Goal: Task Accomplishment & Management: Complete application form

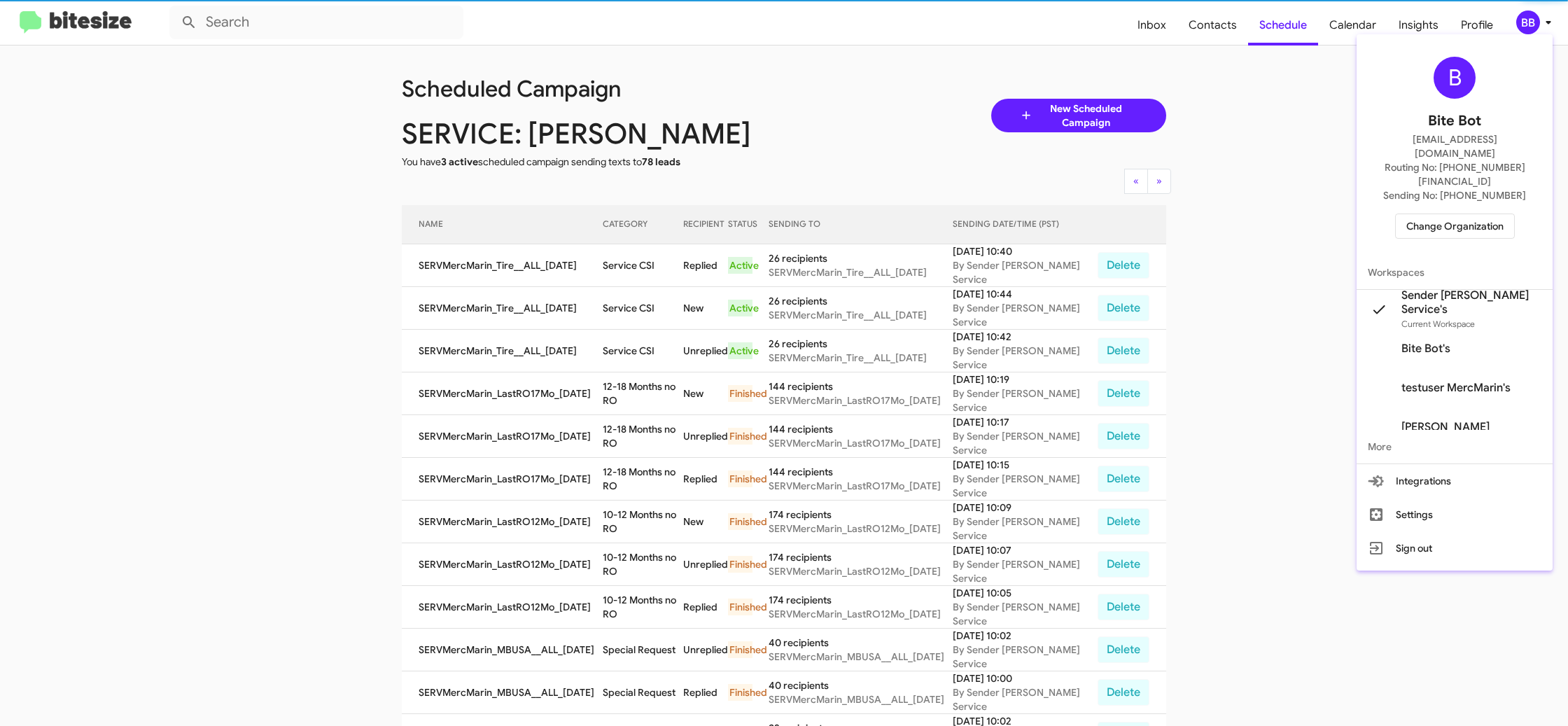
scroll to position [6, 0]
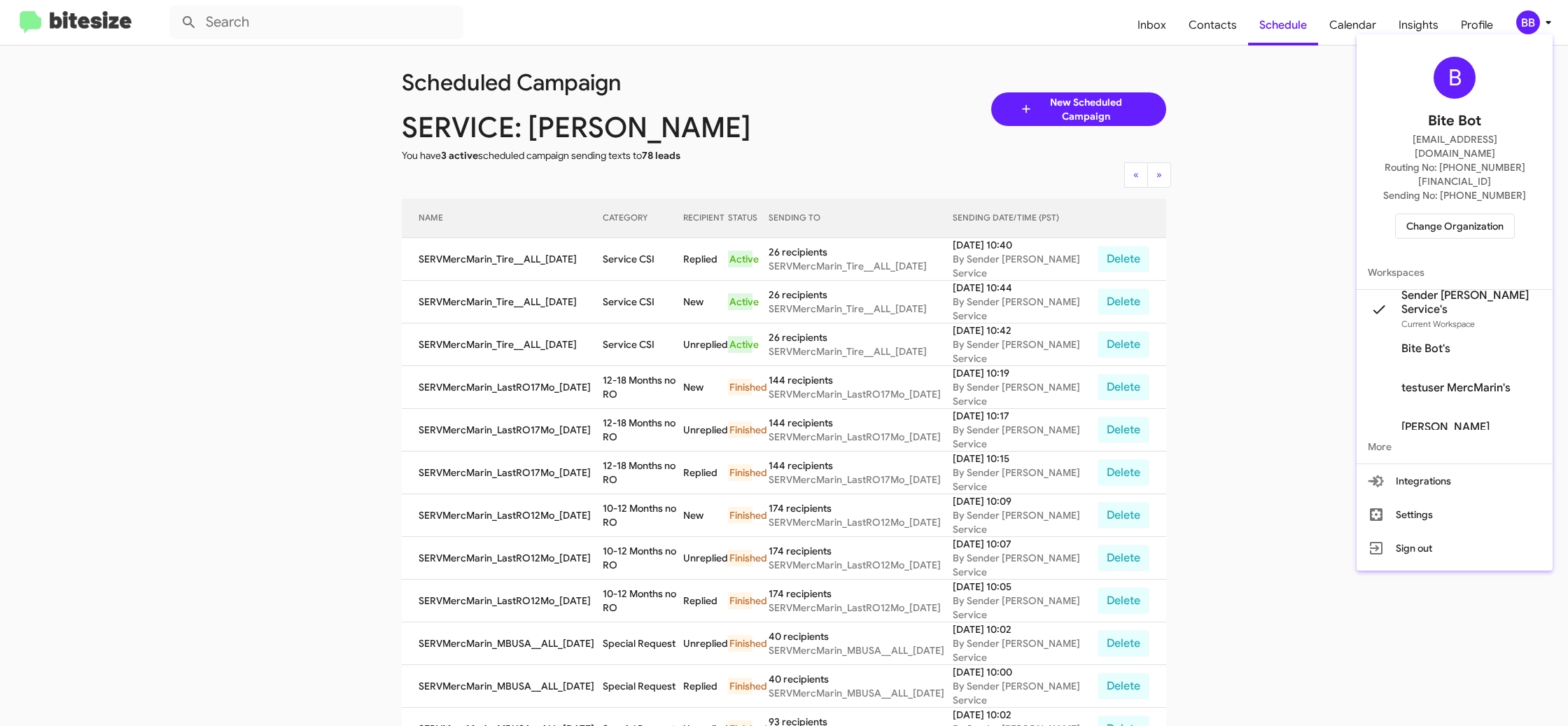
click at [1294, 147] on div at bounding box center [784, 363] width 1568 height 726
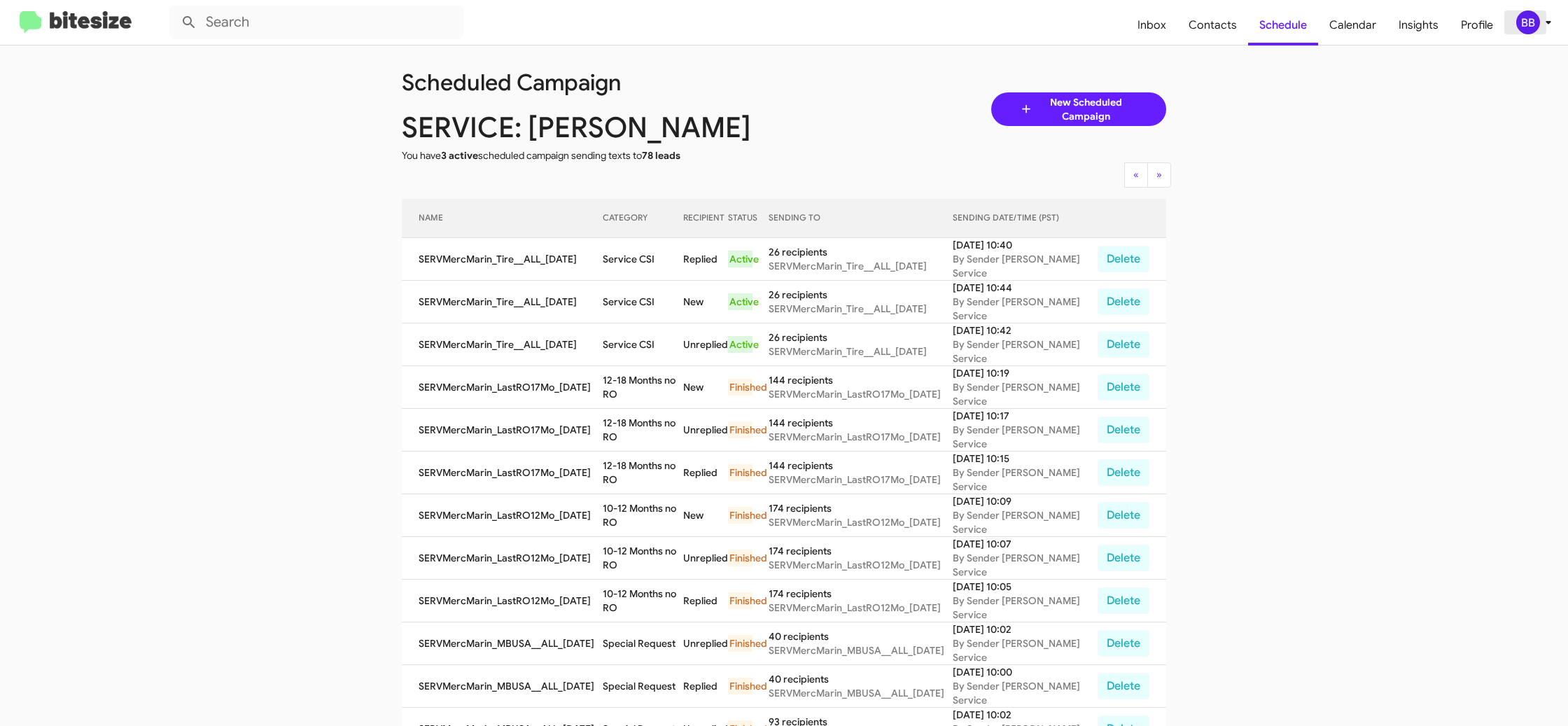
click at [1530, 27] on div "BB" at bounding box center [1528, 23] width 24 height 24
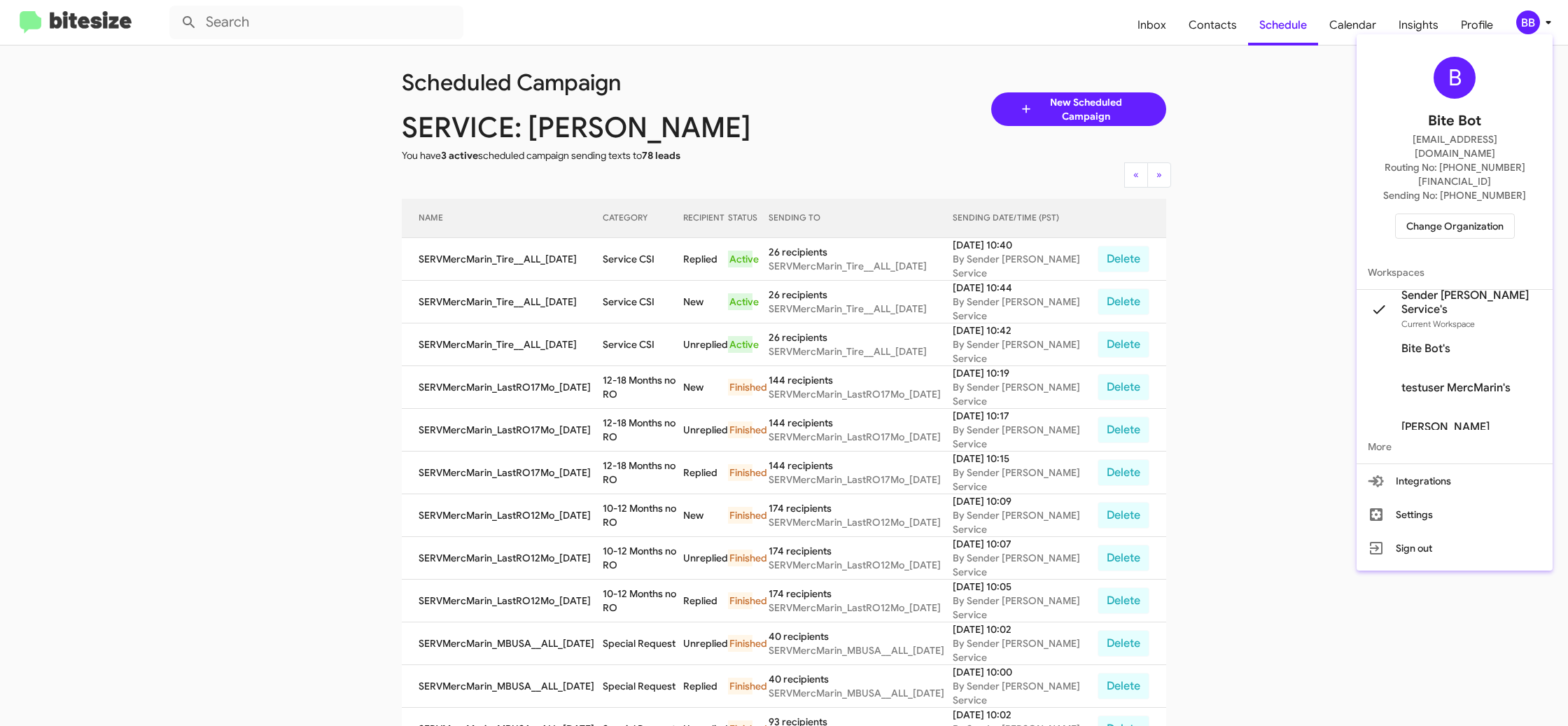
click at [1292, 244] on div at bounding box center [784, 363] width 1568 height 726
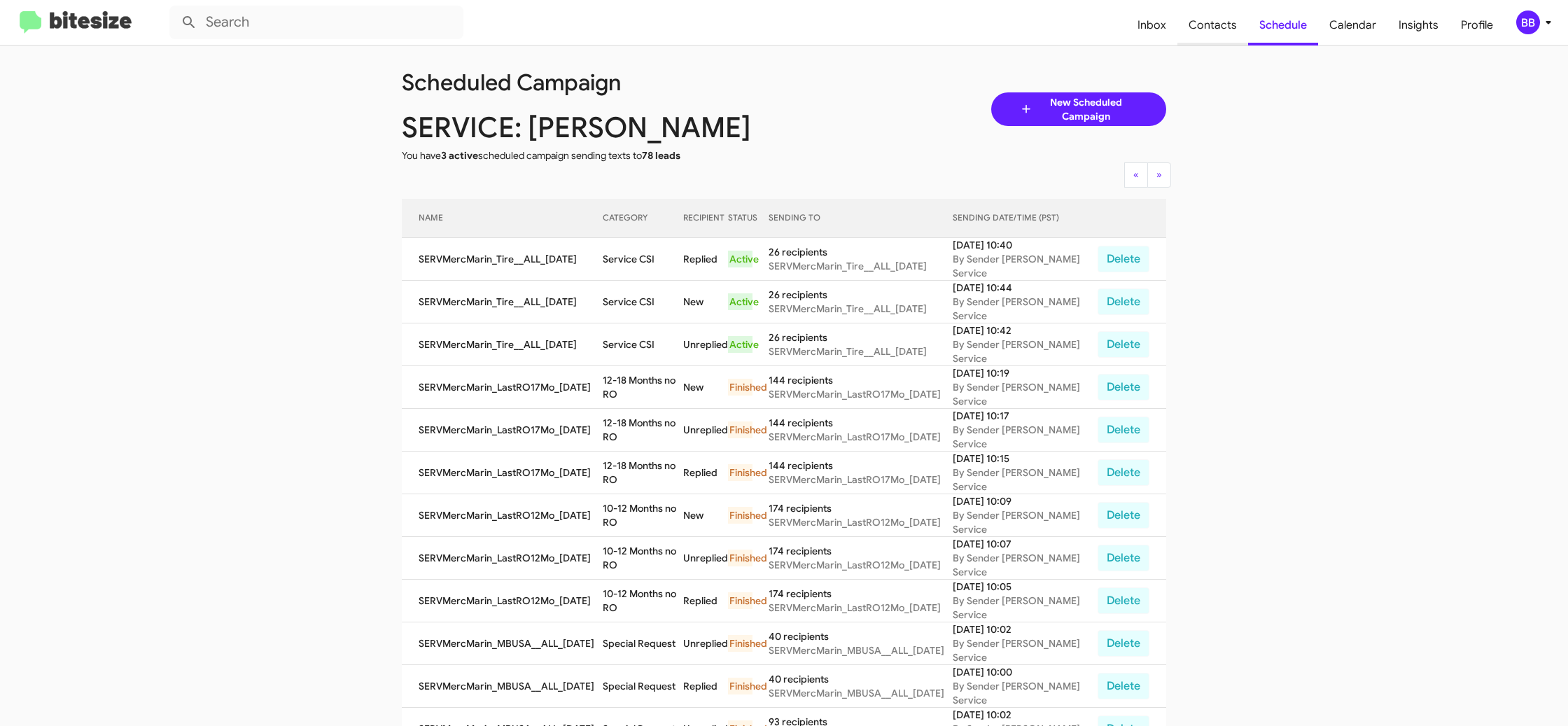
click at [1192, 30] on span "Contacts" at bounding box center [1212, 25] width 71 height 41
type input "in:groups"
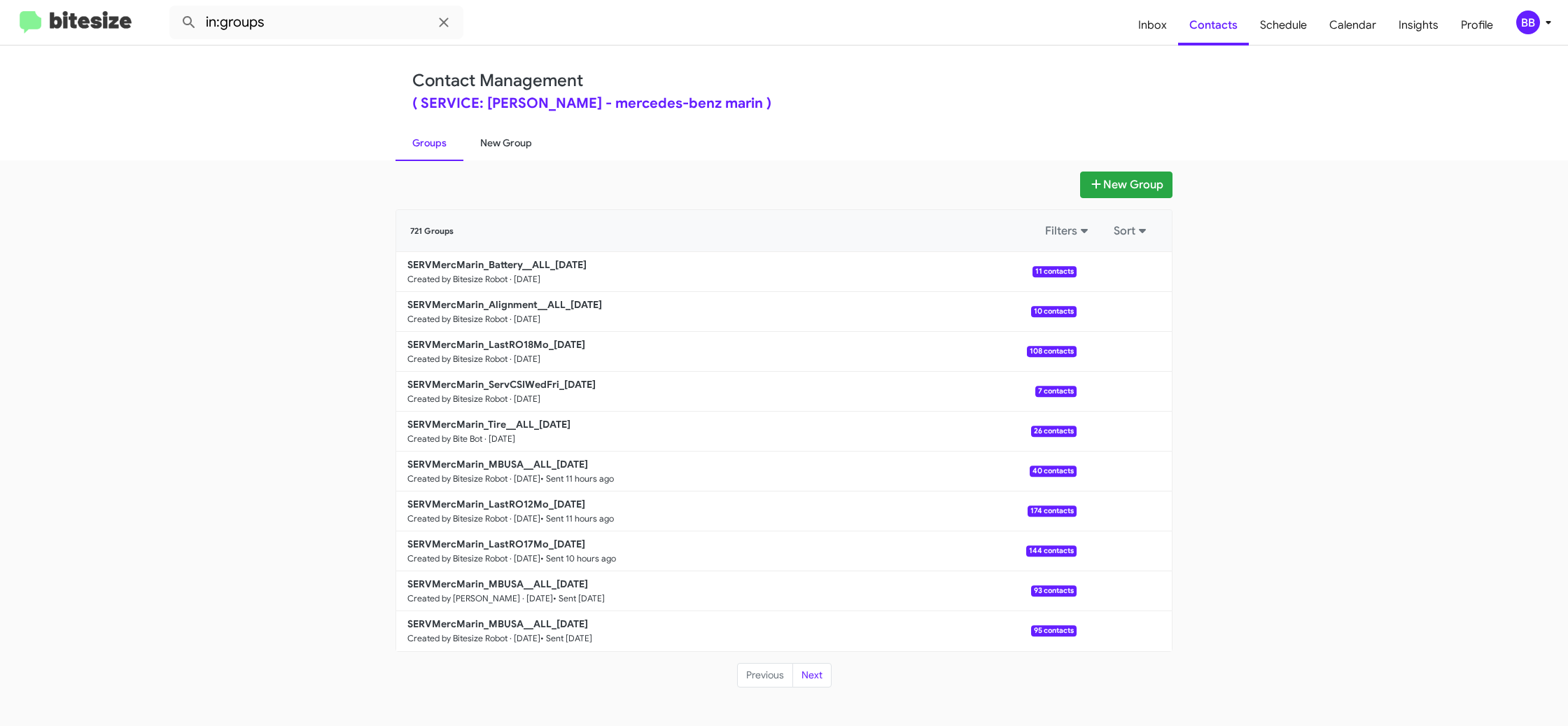
click at [516, 141] on link "New Group" at bounding box center [506, 142] width 86 height 37
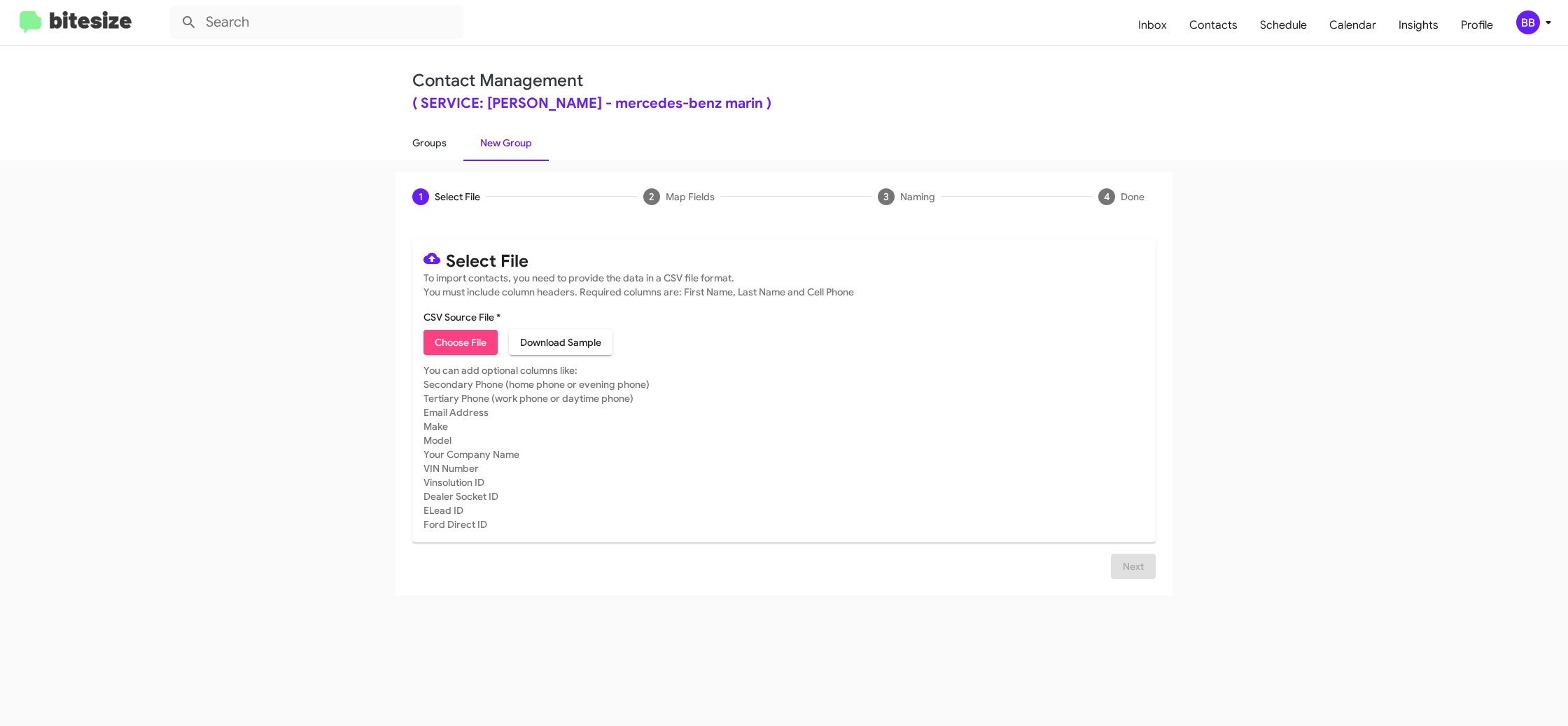
click at [419, 152] on link "Groups" at bounding box center [429, 142] width 68 height 37
type input "in:groups"
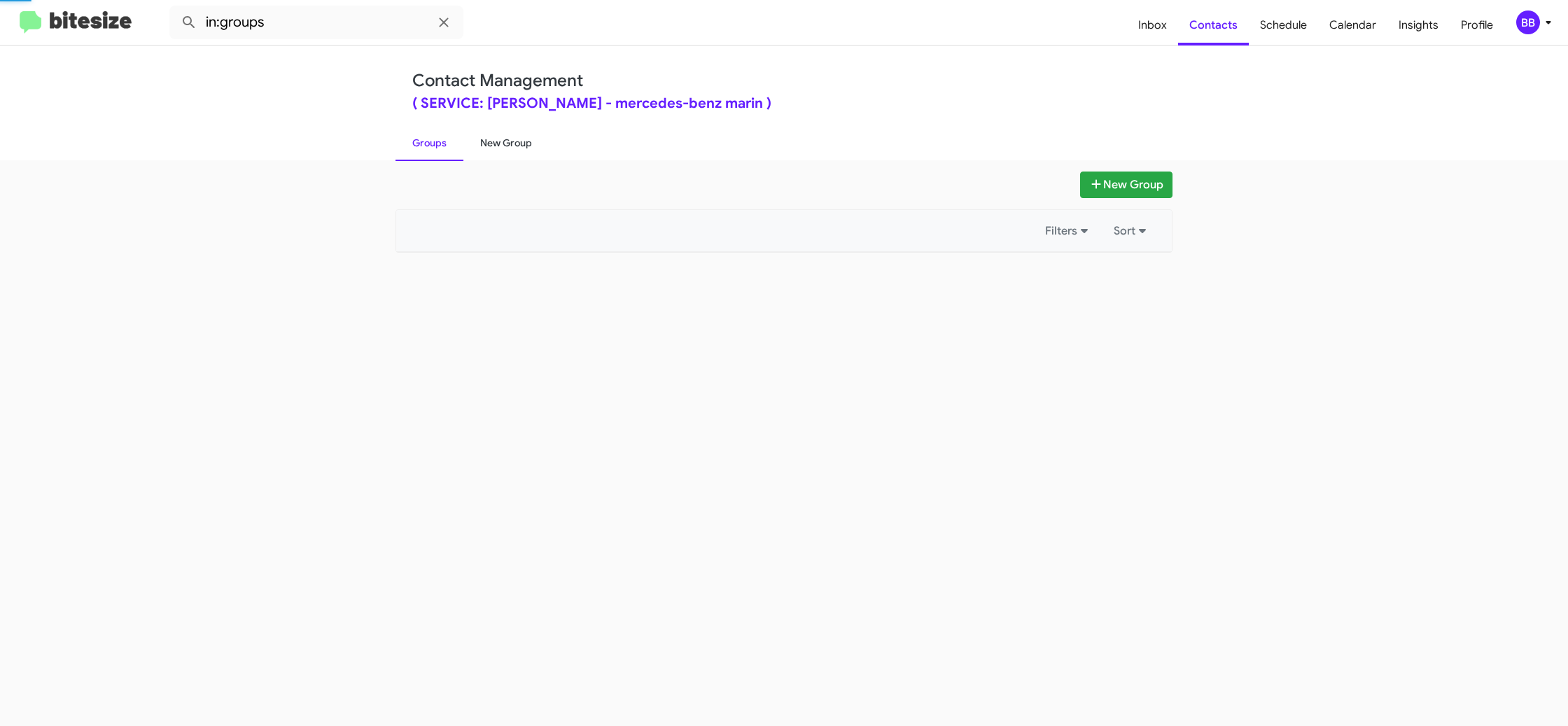
click at [511, 145] on link "New Group" at bounding box center [506, 142] width 86 height 37
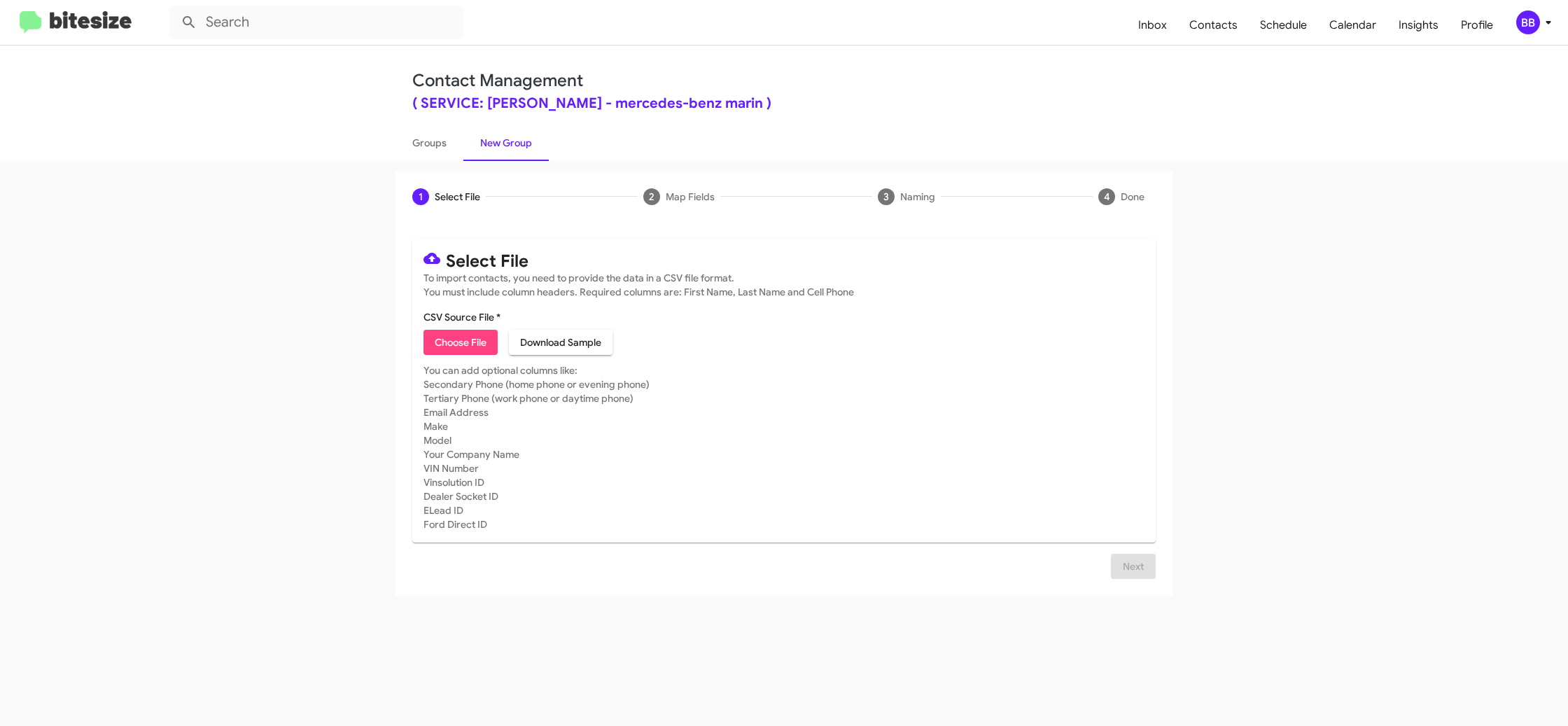
click at [475, 337] on span "Choose File" at bounding box center [461, 342] width 52 height 25
type input "SERVMercMarin_Tire__ALL_[DATE]"
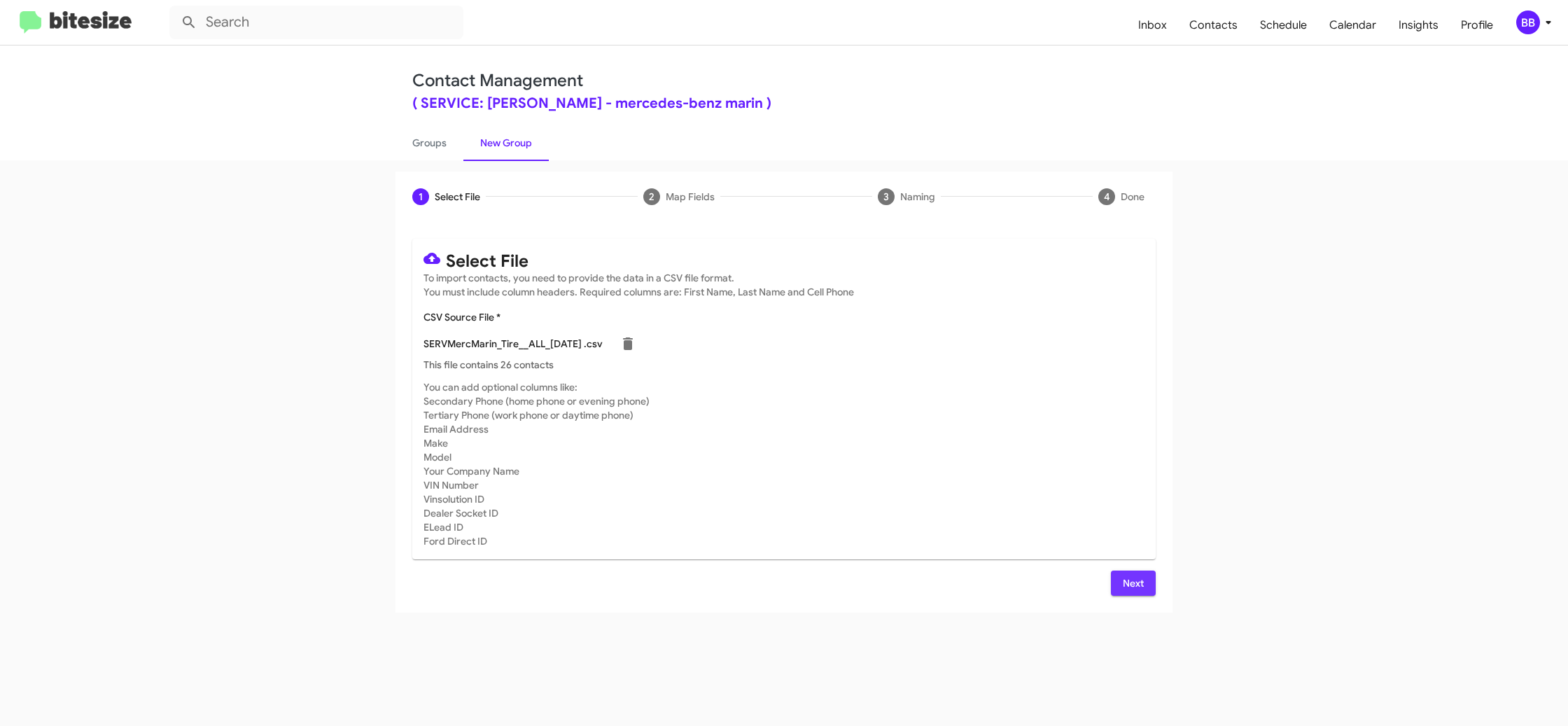
click at [1135, 584] on span "Next" at bounding box center [1133, 583] width 22 height 25
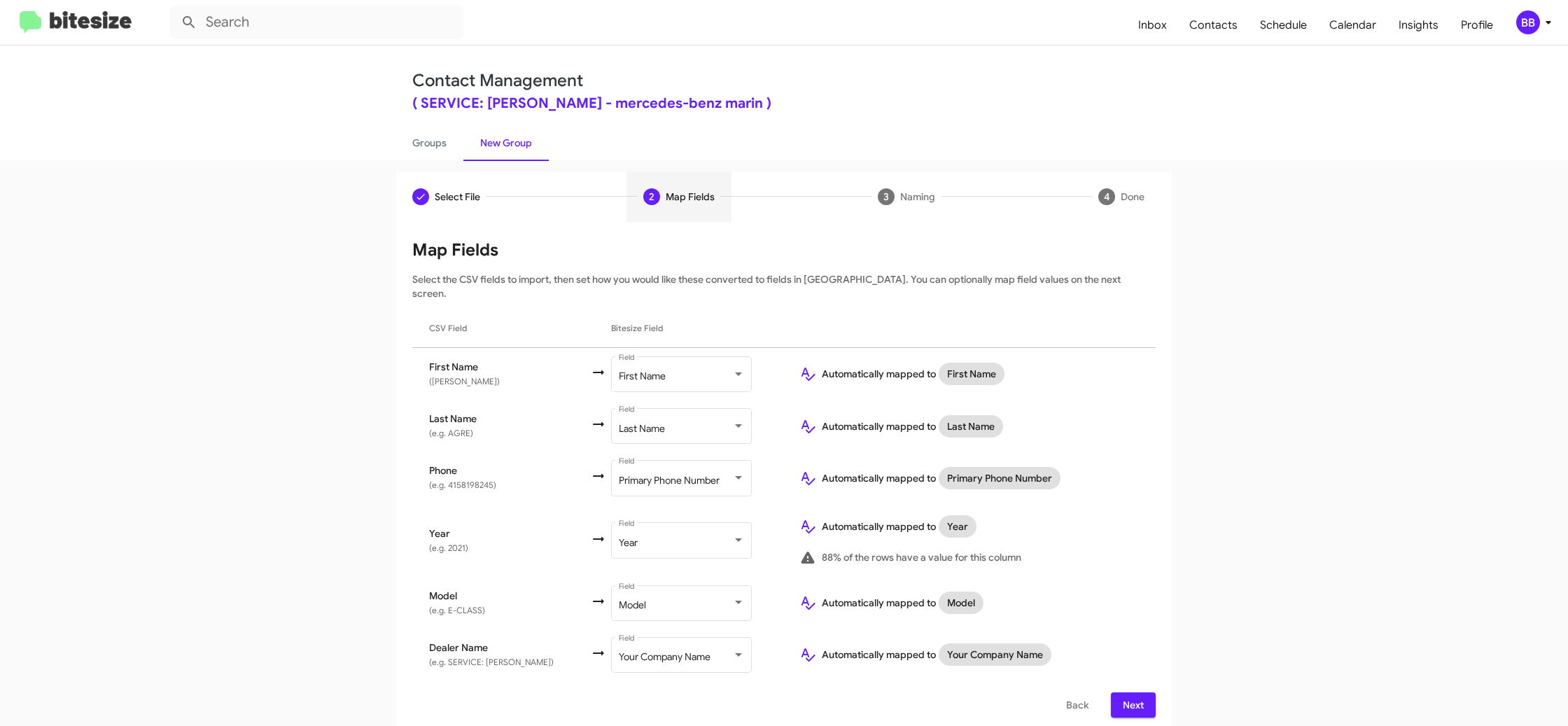
click at [575, 98] on div "( SERVICE: [PERSON_NAME] - mercedes-benz marin )" at bounding box center [784, 104] width 744 height 14
click at [498, 656] on span "(e.g. SERVICE: [PERSON_NAME])" at bounding box center [491, 661] width 124 height 11
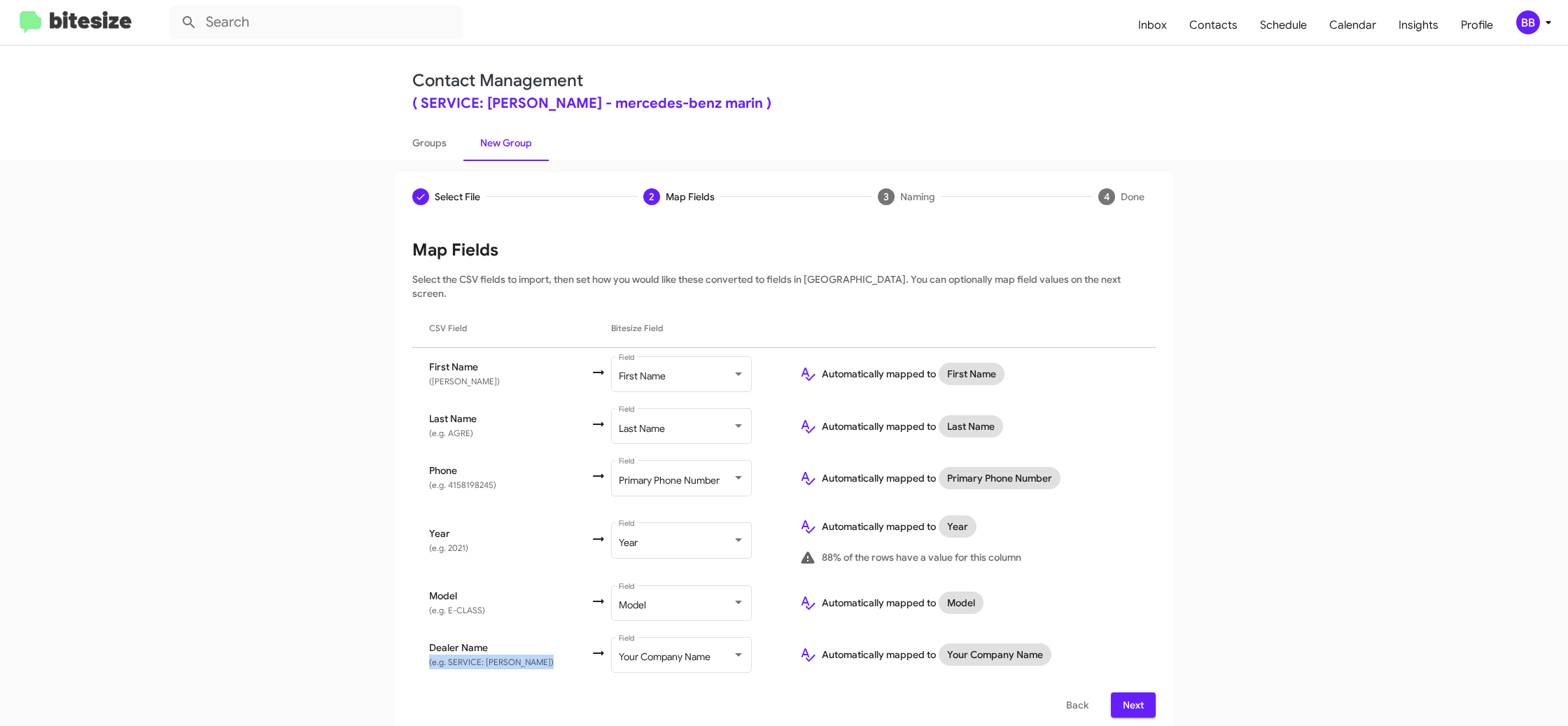
click at [498, 656] on span "(e.g. SERVICE: [PERSON_NAME])" at bounding box center [491, 661] width 124 height 11
